Goal: Information Seeking & Learning: Learn about a topic

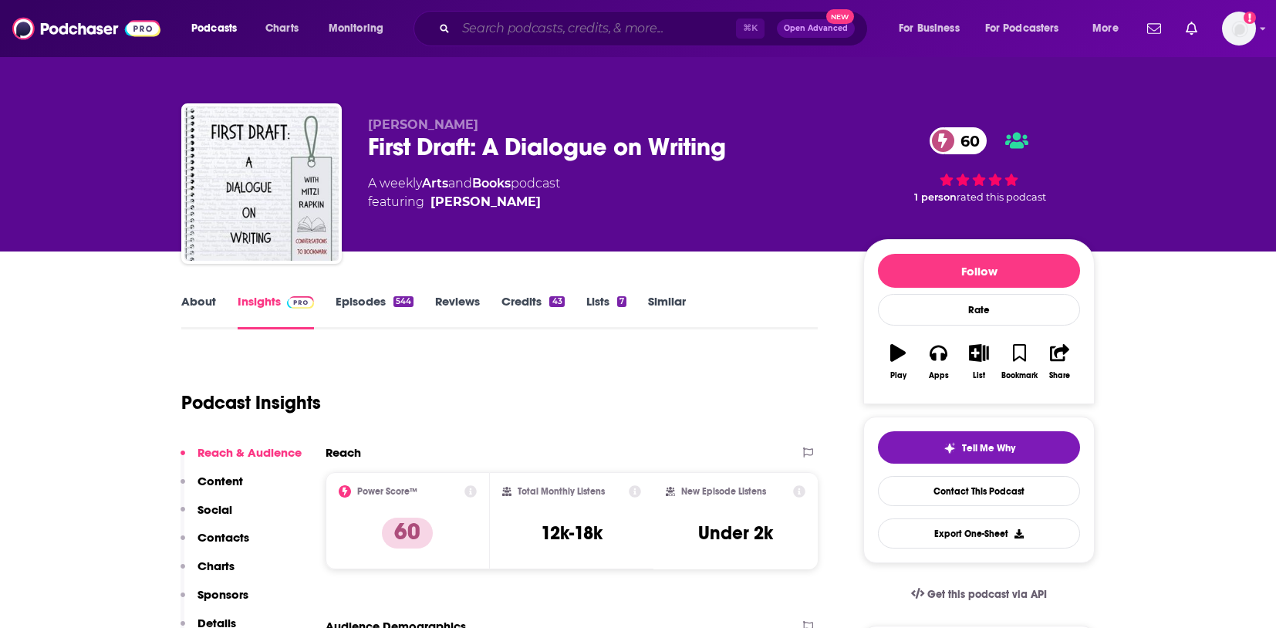
click at [485, 29] on input "Search podcasts, credits, & more..." at bounding box center [596, 28] width 280 height 25
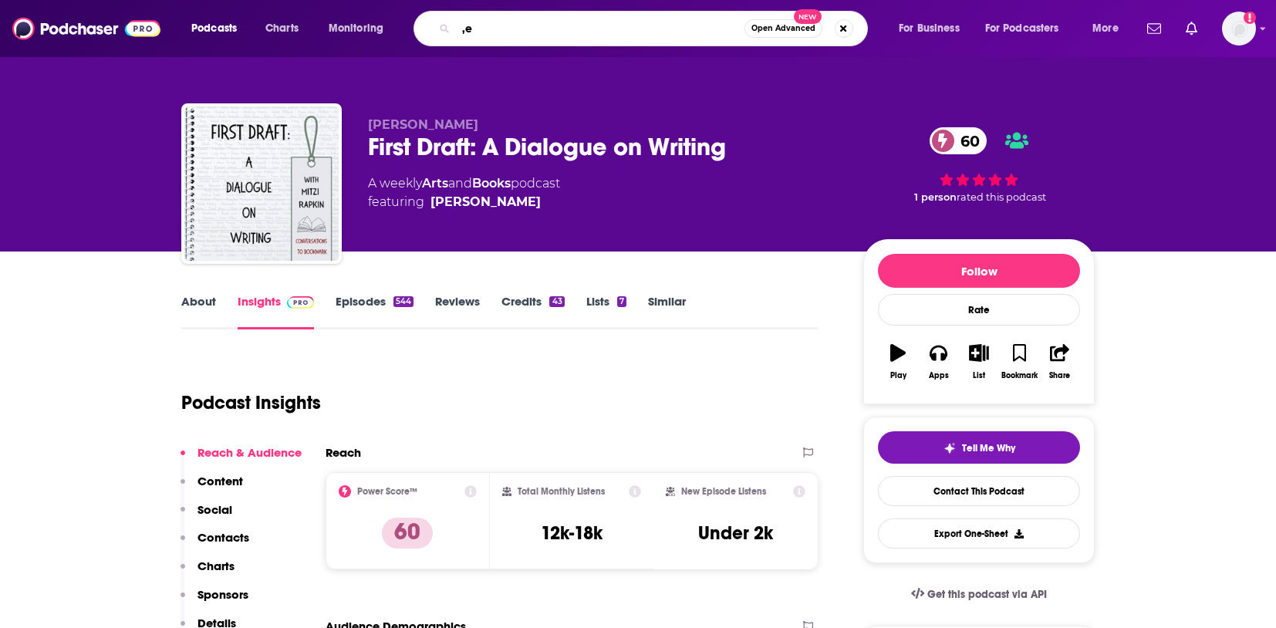
type input ","
type input "media"
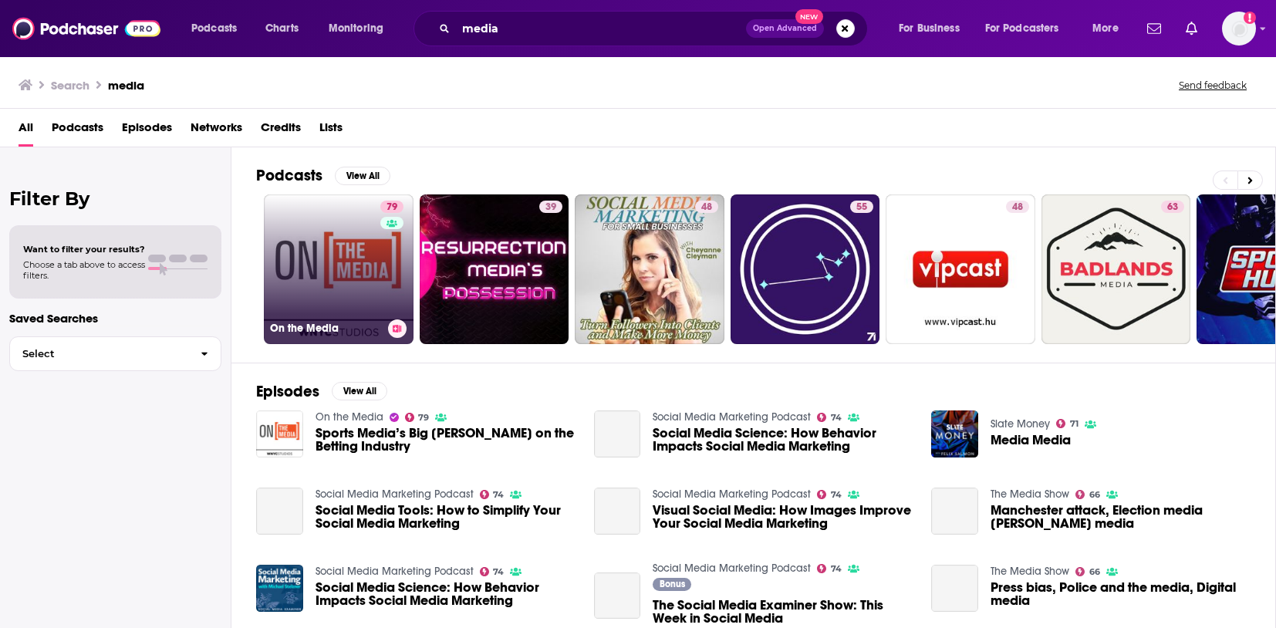
click at [302, 260] on link "79 On the Media" at bounding box center [339, 269] width 150 height 150
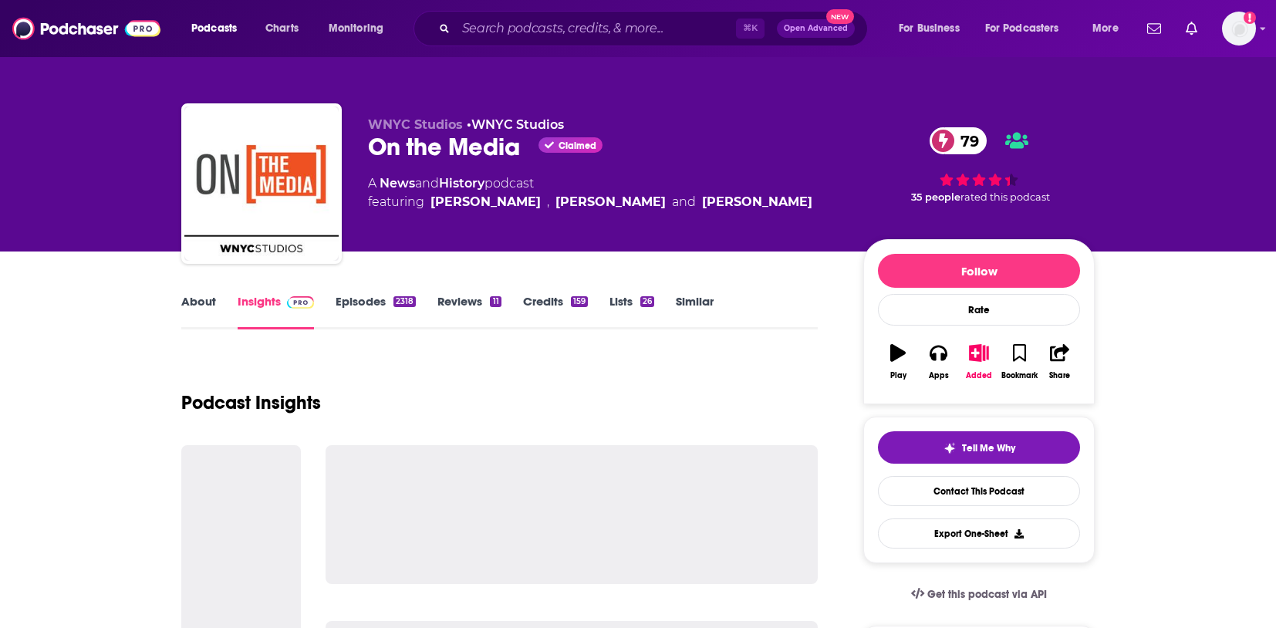
click at [698, 299] on link "Similar" at bounding box center [695, 311] width 38 height 35
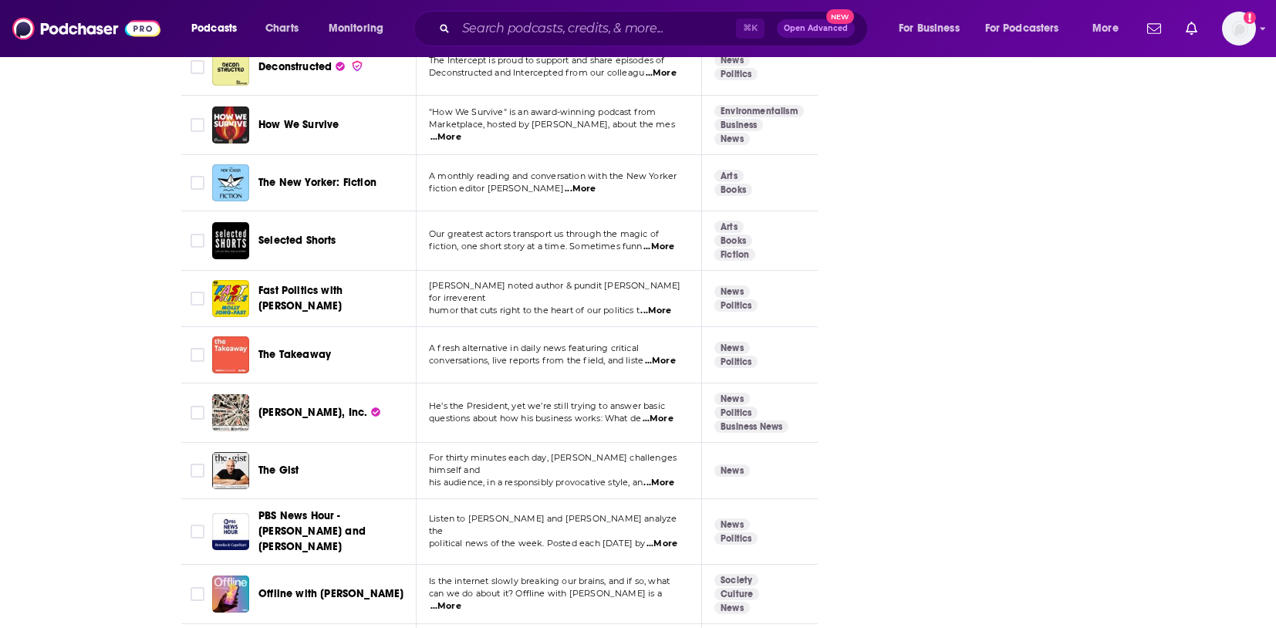
scroll to position [5245, 0]
